Goal: Task Accomplishment & Management: Use online tool/utility

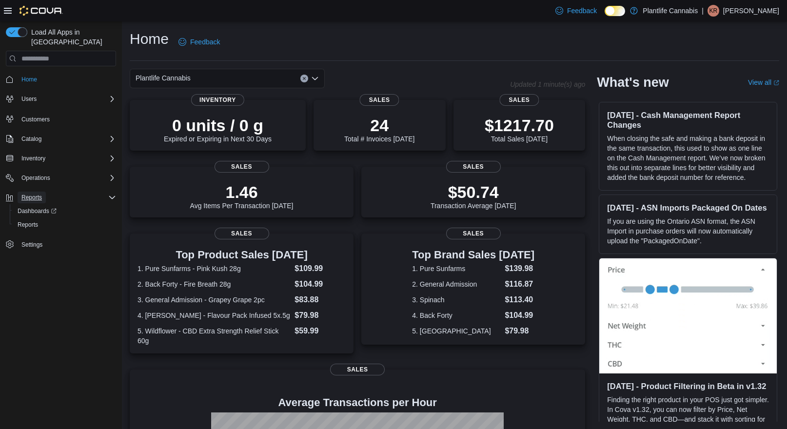
click at [46, 192] on button "Reports" at bounding box center [32, 198] width 28 height 12
click at [43, 219] on div "Reports" at bounding box center [65, 225] width 102 height 12
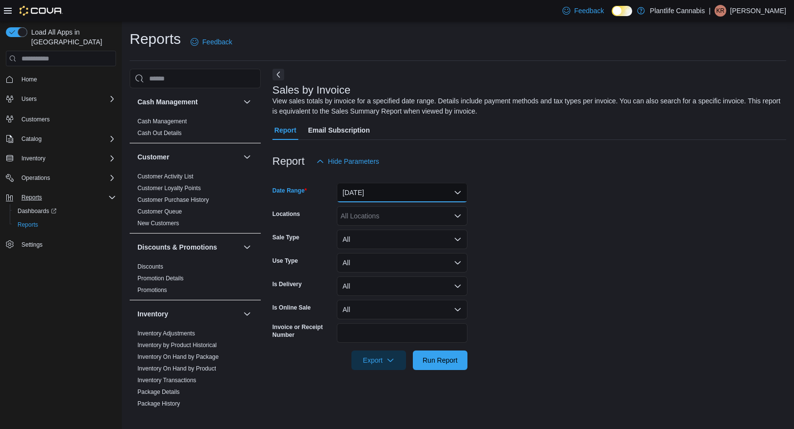
click at [423, 197] on button "[DATE]" at bounding box center [402, 192] width 131 height 19
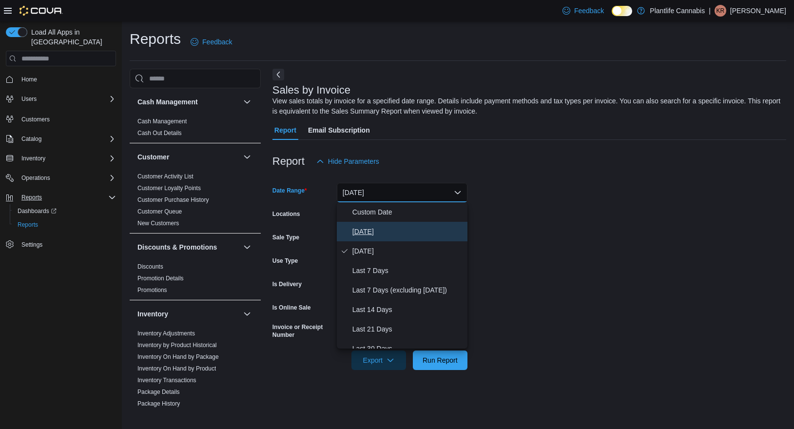
click at [404, 235] on span "[DATE]" at bounding box center [407, 232] width 111 height 12
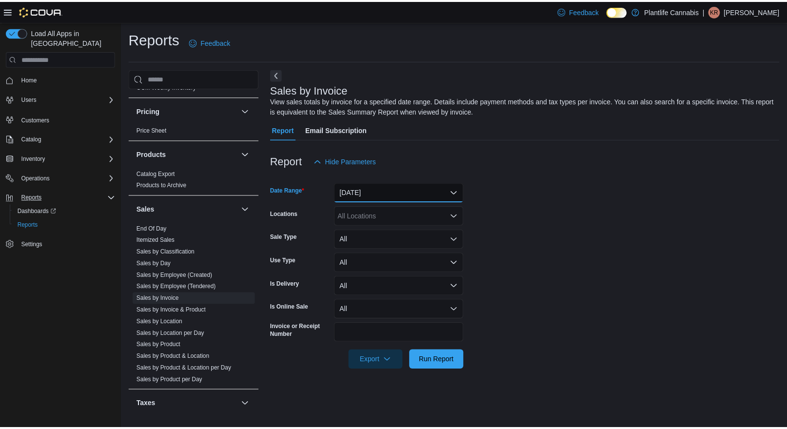
scroll to position [463, 0]
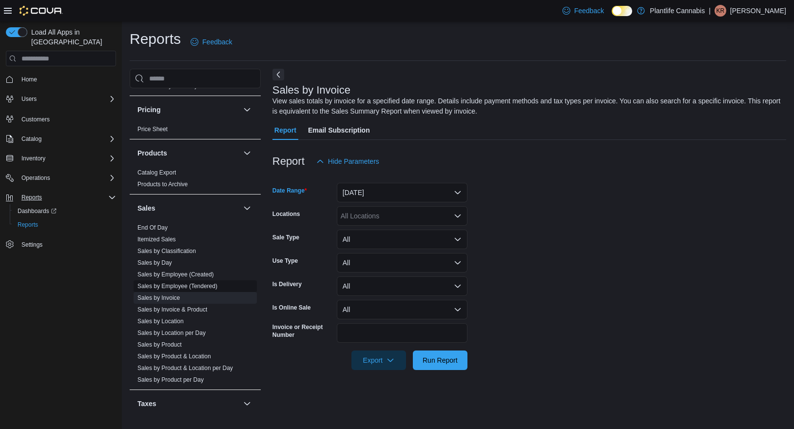
click at [192, 283] on link "Sales by Employee (Tendered)" at bounding box center [177, 286] width 80 height 7
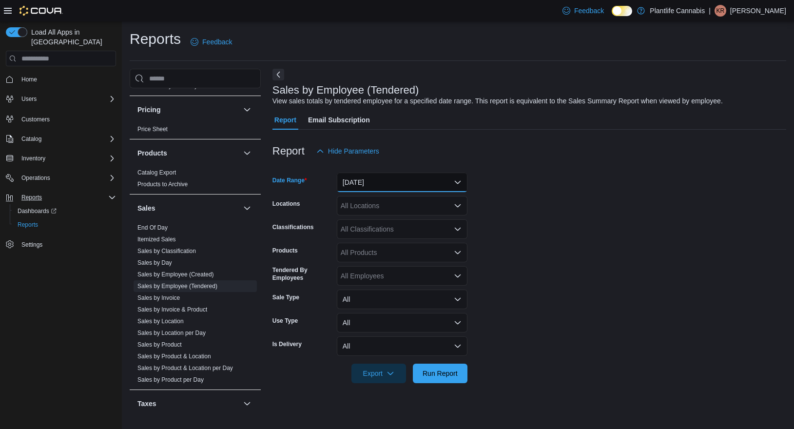
click at [404, 181] on button "[DATE]" at bounding box center [402, 182] width 131 height 19
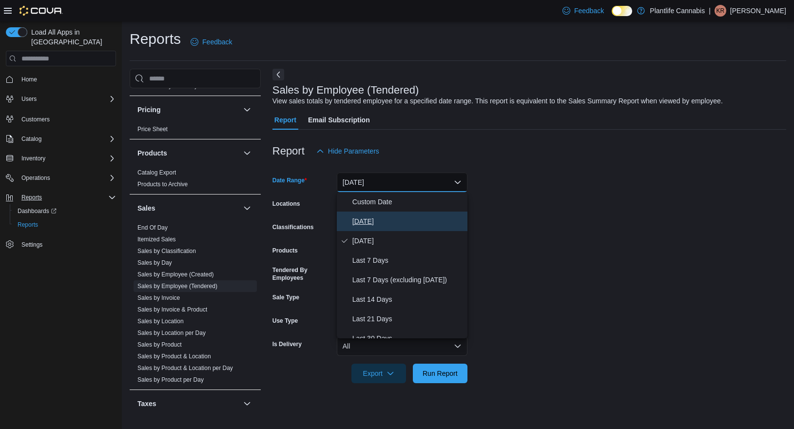
click at [390, 223] on span "[DATE]" at bounding box center [407, 221] width 111 height 12
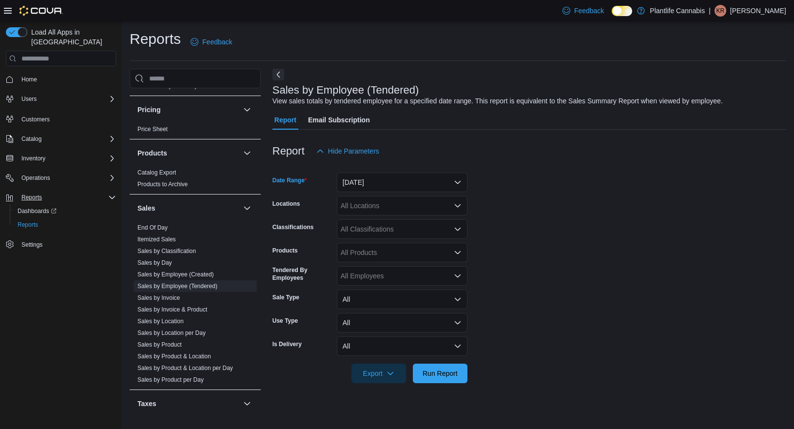
click at [400, 203] on div "All Locations" at bounding box center [402, 205] width 131 height 19
type input "*******"
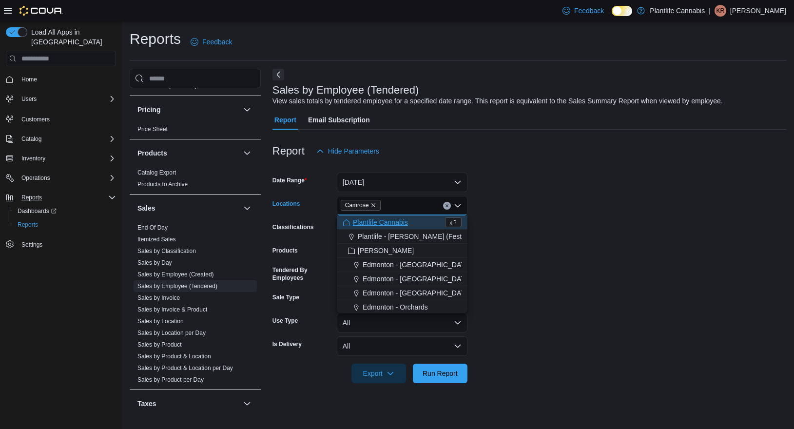
click at [541, 275] on form "Date Range [DATE] Locations Camrose Combo box. Selected. [GEOGRAPHIC_DATA]. Pre…" at bounding box center [529, 272] width 514 height 222
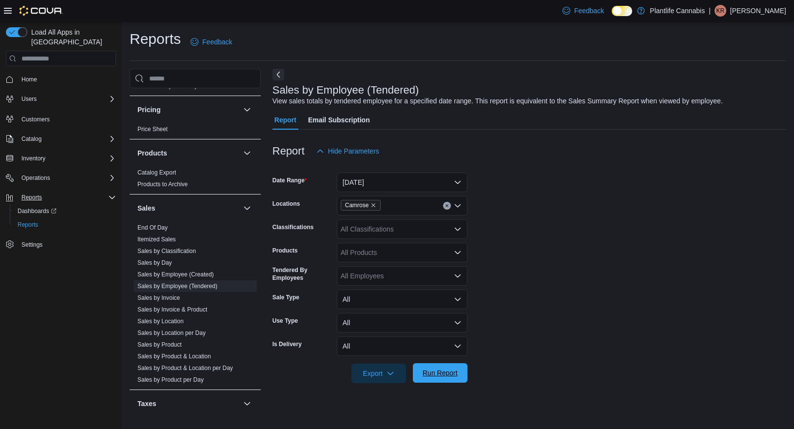
click at [455, 375] on span "Run Report" at bounding box center [440, 373] width 35 height 10
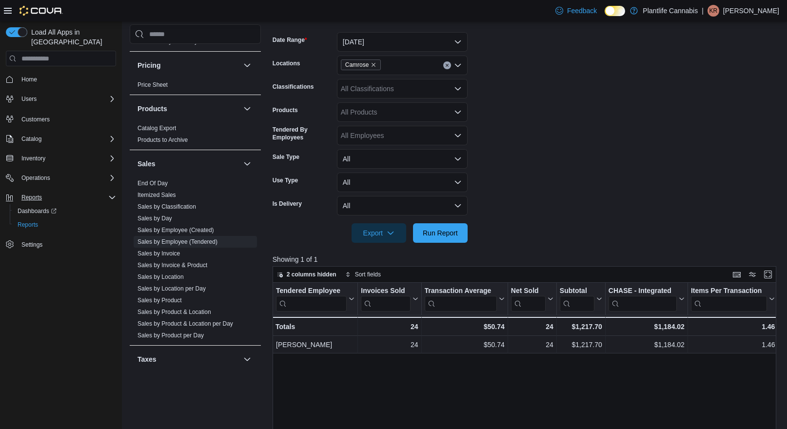
scroll to position [208, 0]
